Goal: Transaction & Acquisition: Purchase product/service

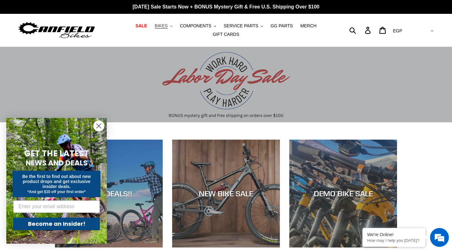
click at [172, 26] on icon ".cls-1{fill:#231f20}" at bounding box center [171, 26] width 2 height 2
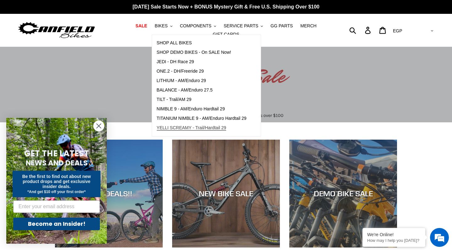
click at [181, 125] on link "YELLI SCREAMY - Trail/Hardtail 29" at bounding box center [201, 127] width 99 height 9
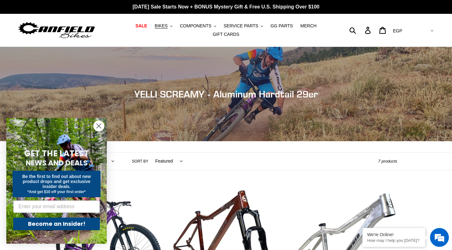
select select "USD"
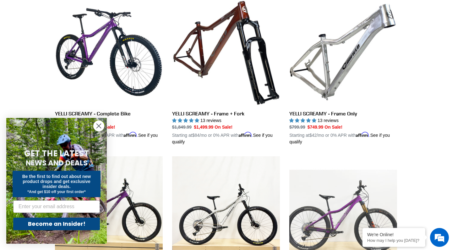
scroll to position [190, 0]
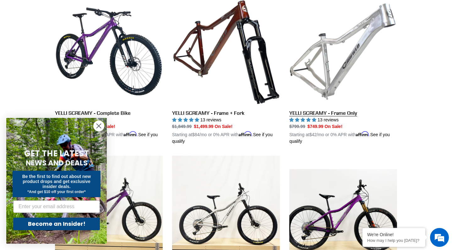
click at [322, 118] on link "YELLI SCREAMY - Frame Only" at bounding box center [344, 70] width 108 height 147
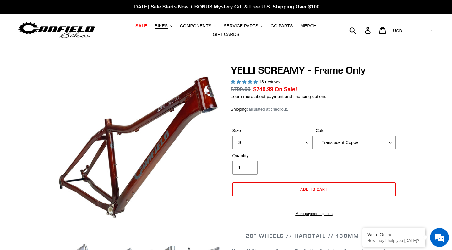
select select "highest-rating"
